Goal: Task Accomplishment & Management: Manage account settings

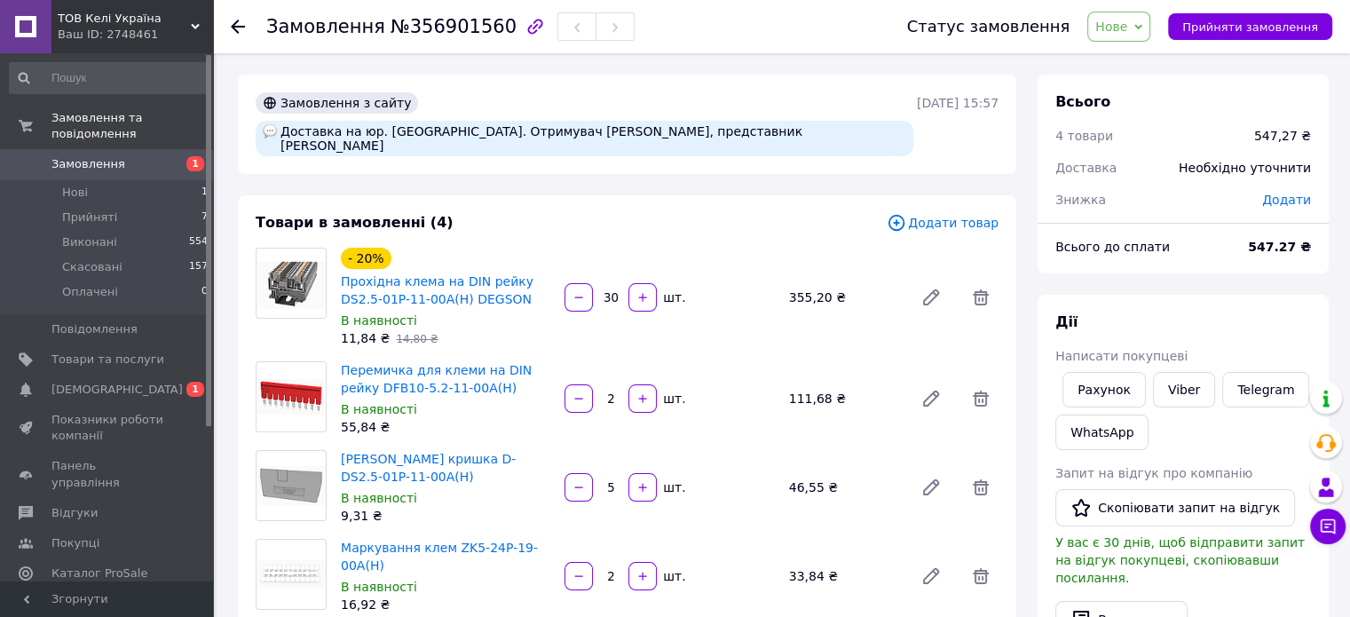
click at [1146, 34] on span "Нове" at bounding box center [1118, 27] width 63 height 30
click at [1157, 59] on li "Прийнято" at bounding box center [1129, 62] width 82 height 27
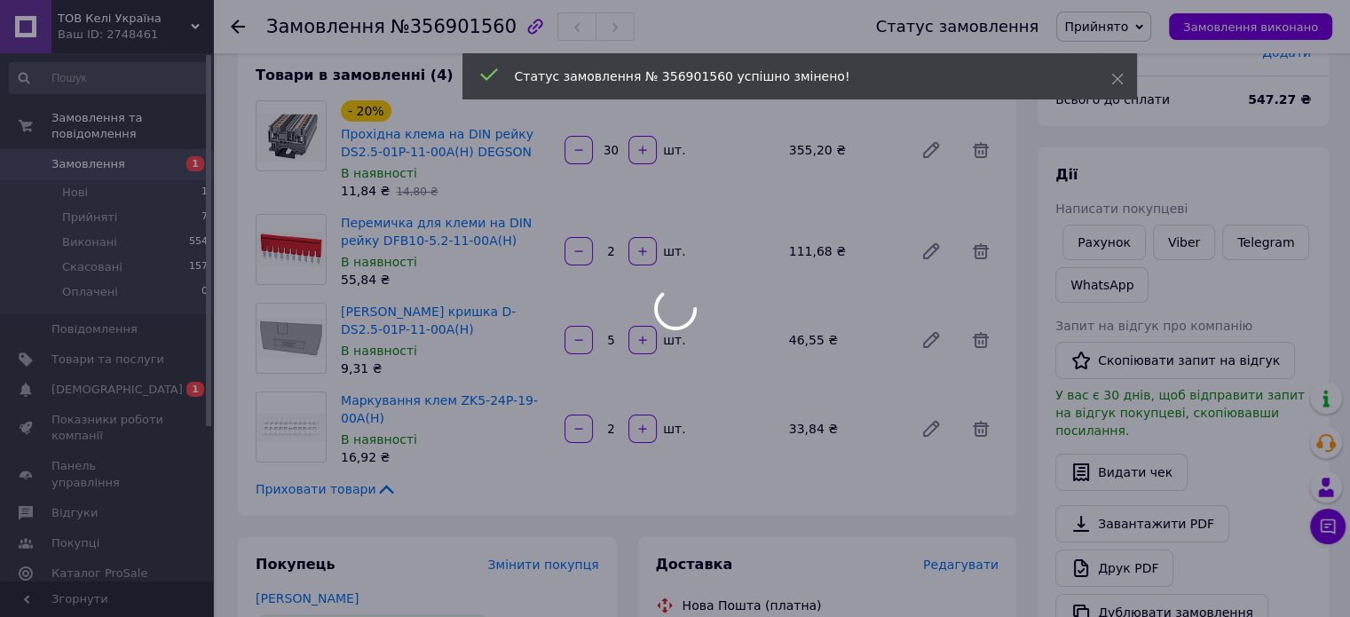
scroll to position [177, 0]
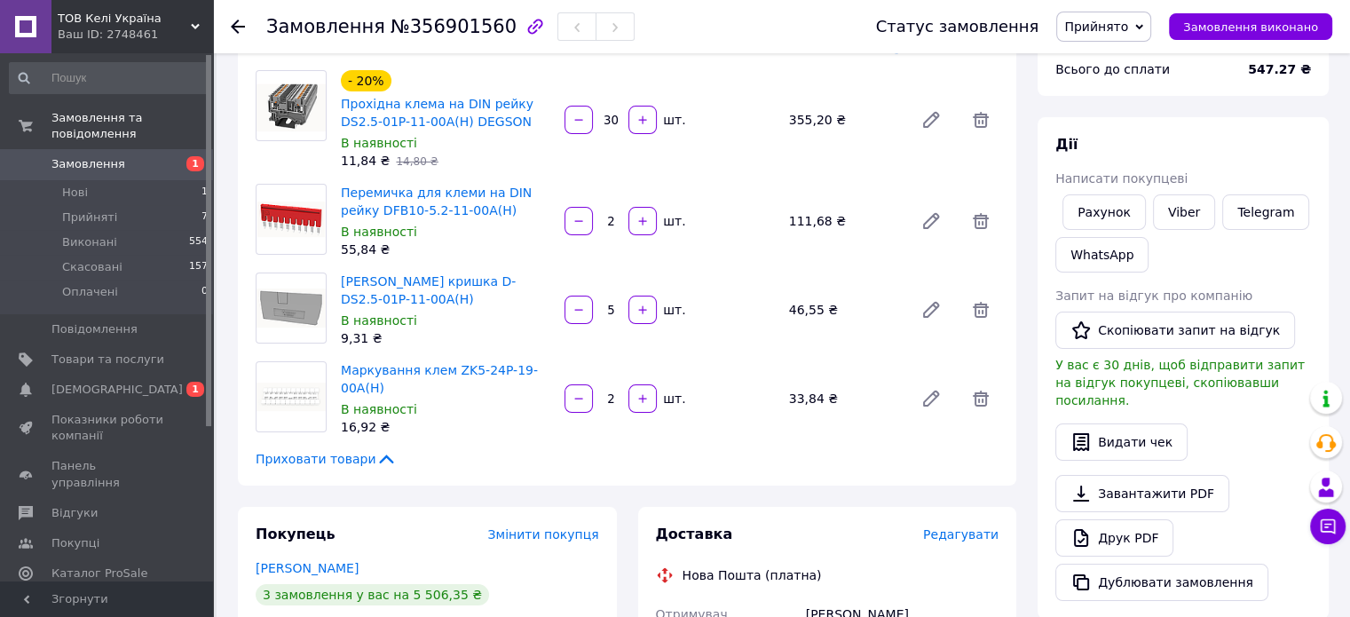
click at [1027, 125] on div "Всього 4 товари 547,27 ₴ Доставка Необхідно уточнити Знижка Додати Всього до сп…" at bounding box center [1183, 510] width 312 height 1226
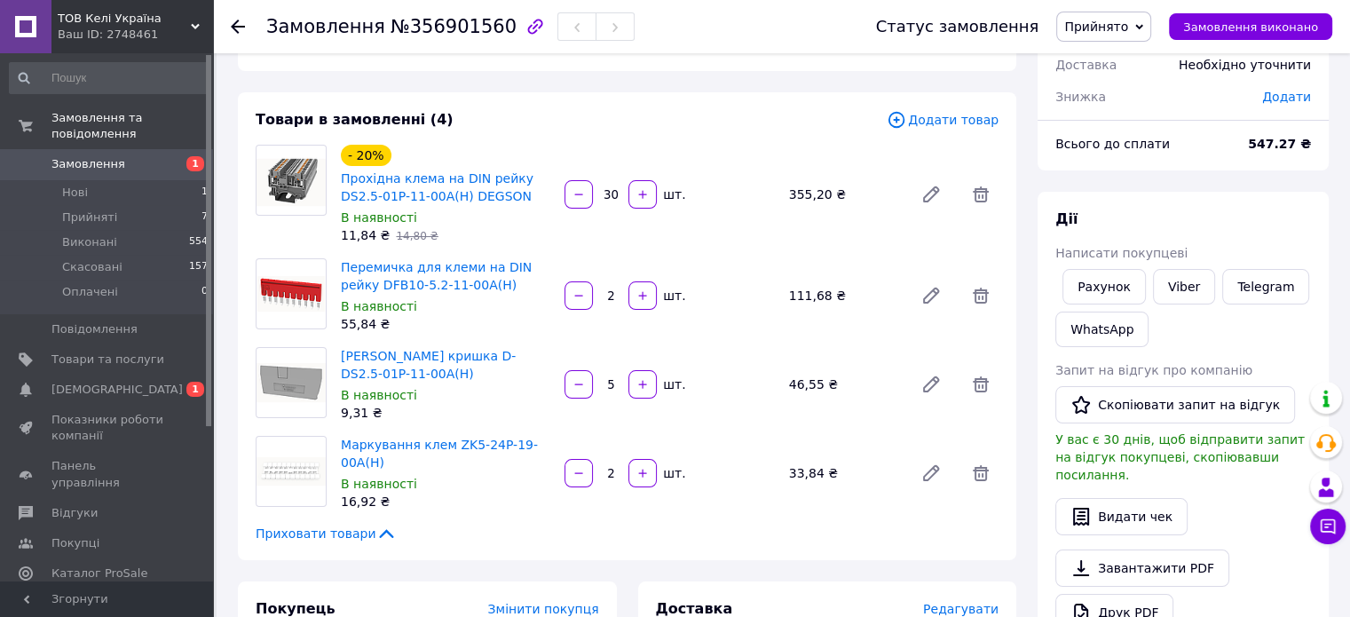
scroll to position [0, 0]
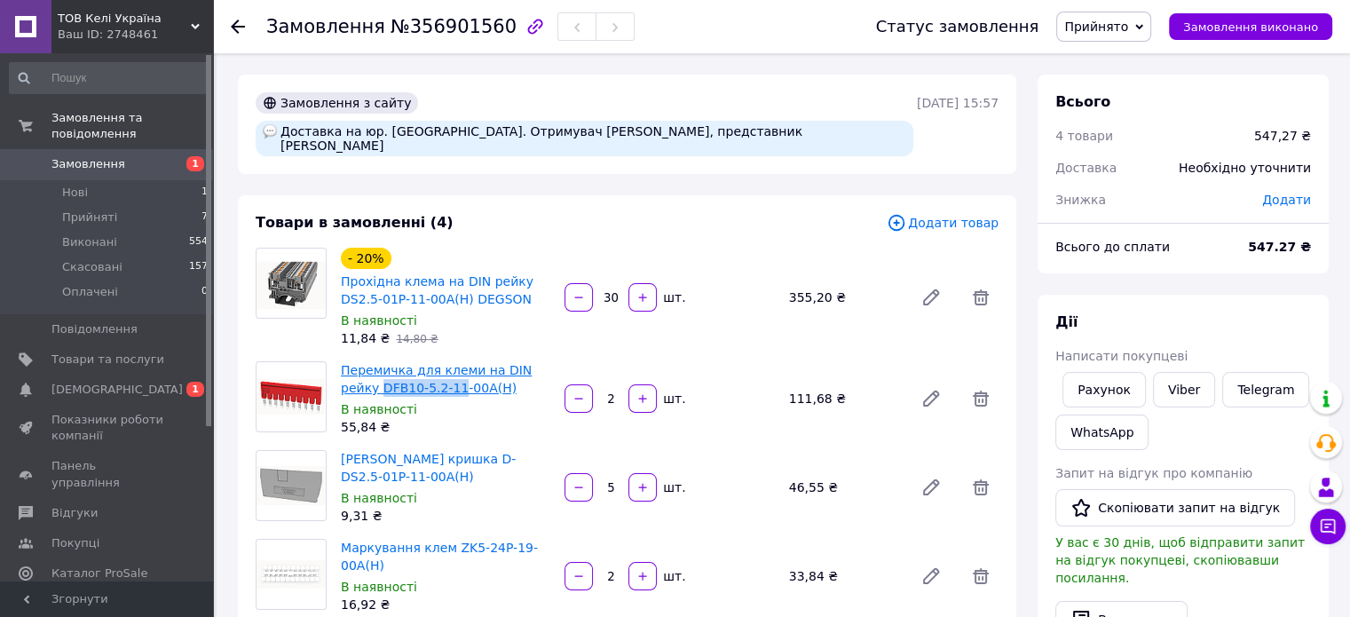
drag, startPoint x: 335, startPoint y: 375, endPoint x: 413, endPoint y: 379, distance: 78.2
click at [413, 379] on div "Перемичка для клеми на DIN рейку DFB10-5.2-11-00A(H) В наявності 55,84 ₴" at bounding box center [446, 399] width 224 height 82
copy link "DFB10-5.2-11"
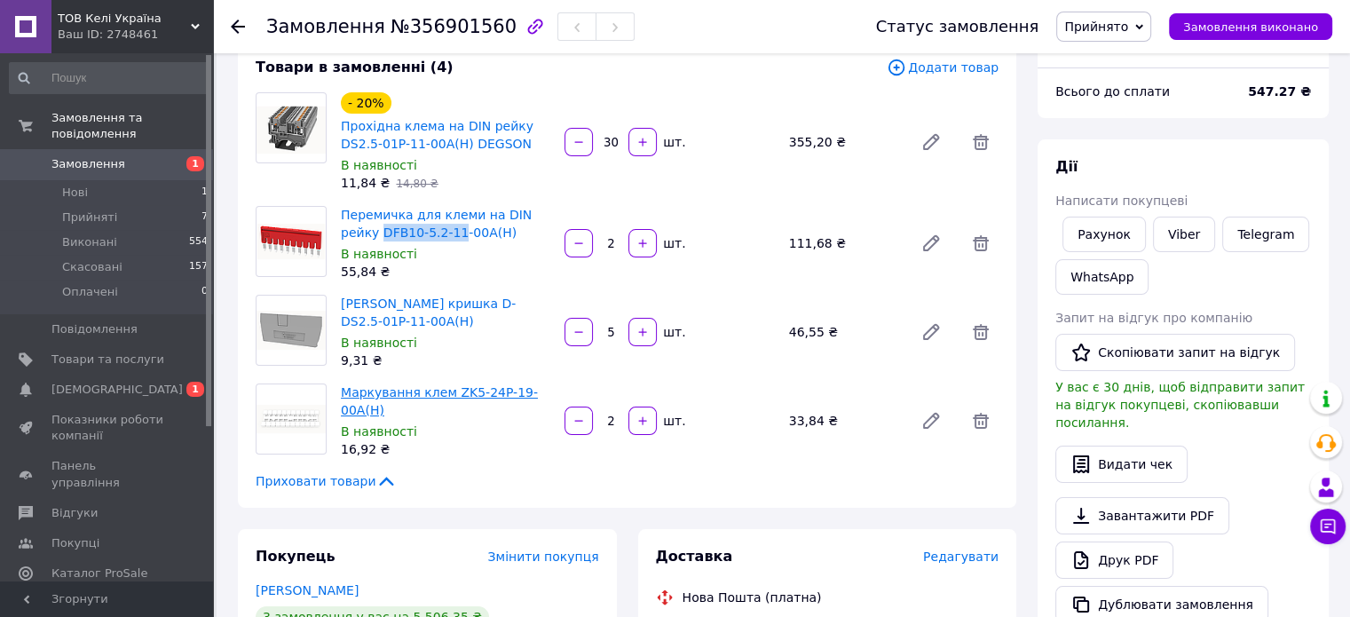
scroll to position [177, 0]
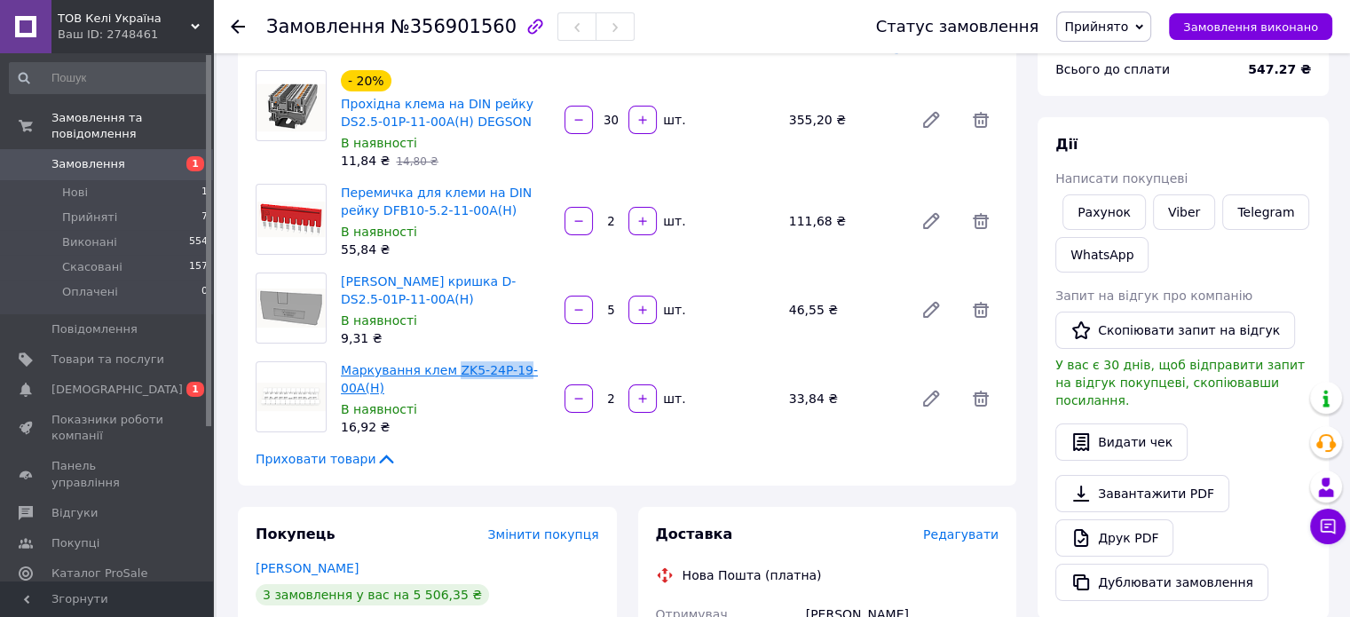
drag, startPoint x: 447, startPoint y: 338, endPoint x: 510, endPoint y: 356, distance: 65.4
click at [510, 356] on div "Товари в замовленні (4) Додати товар - 20% Прохідна клема на DIN рейку DS2.5-01…" at bounding box center [627, 252] width 778 height 468
copy link "ZK5-24P-19"
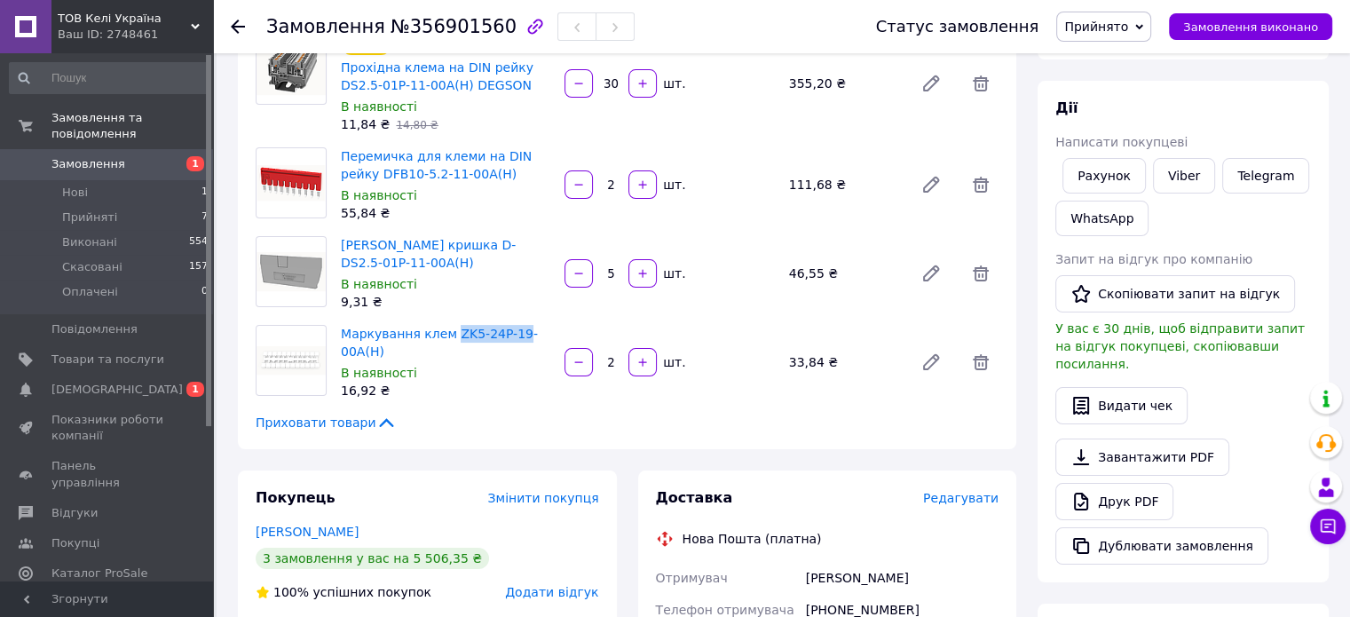
scroll to position [355, 0]
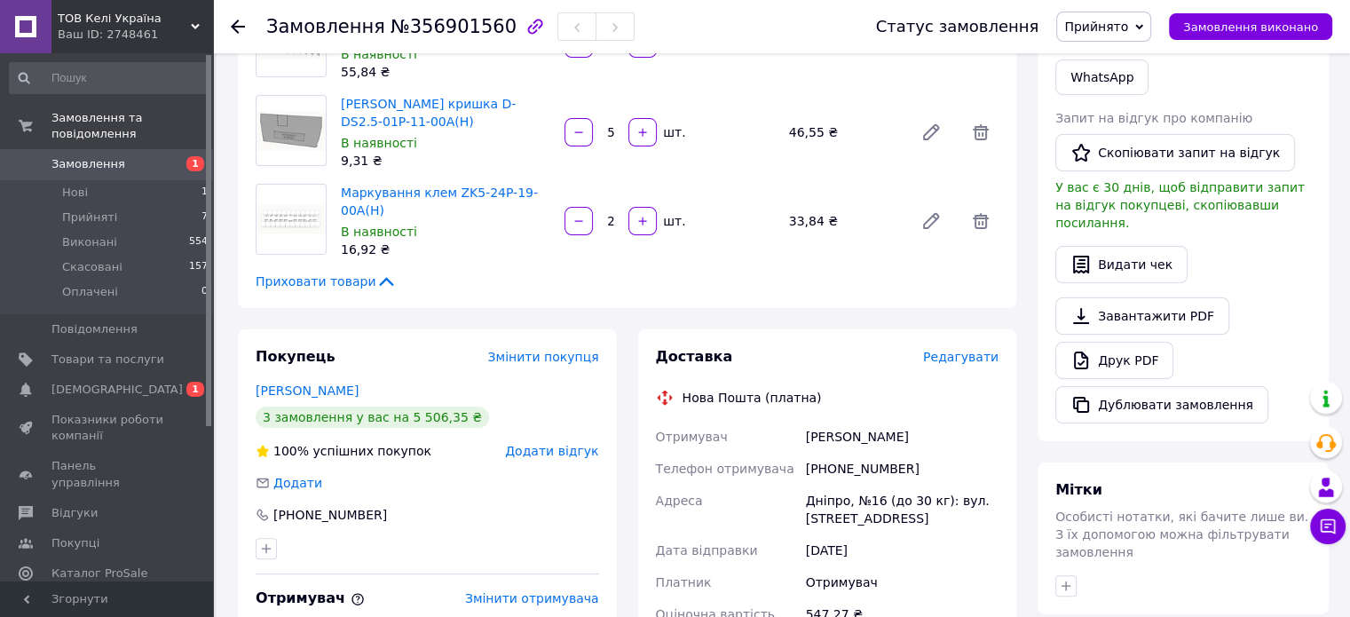
click at [833, 456] on div "[PHONE_NUMBER]" at bounding box center [902, 469] width 200 height 32
copy div "380953295640"
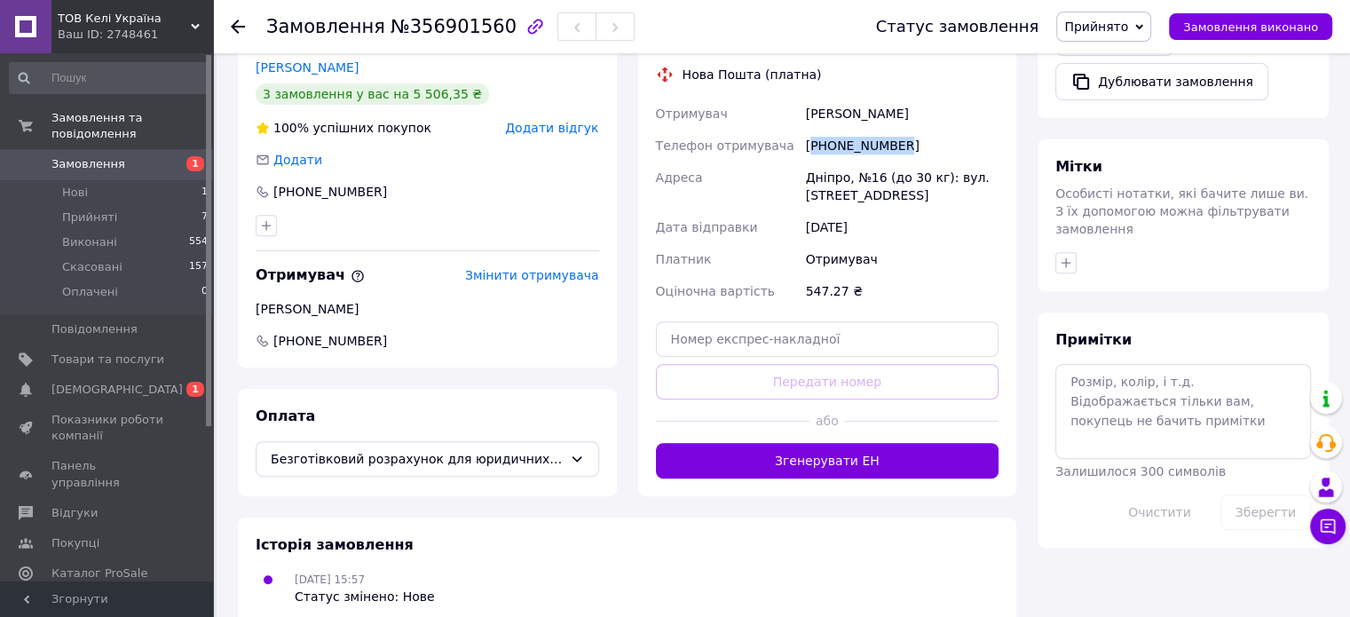
scroll to position [691, 0]
